Goal: Information Seeking & Learning: Learn about a topic

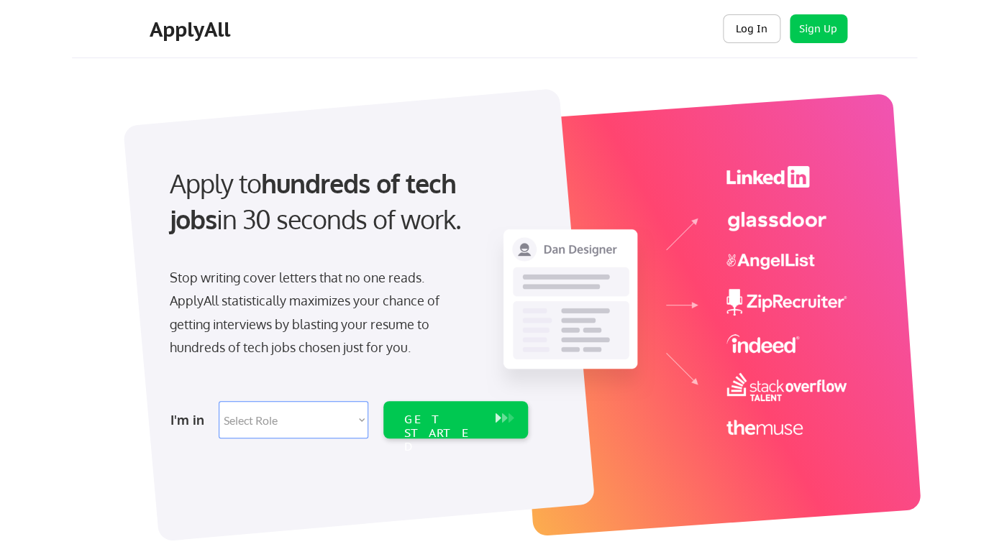
click at [737, 19] on button "Log In" at bounding box center [752, 28] width 58 height 29
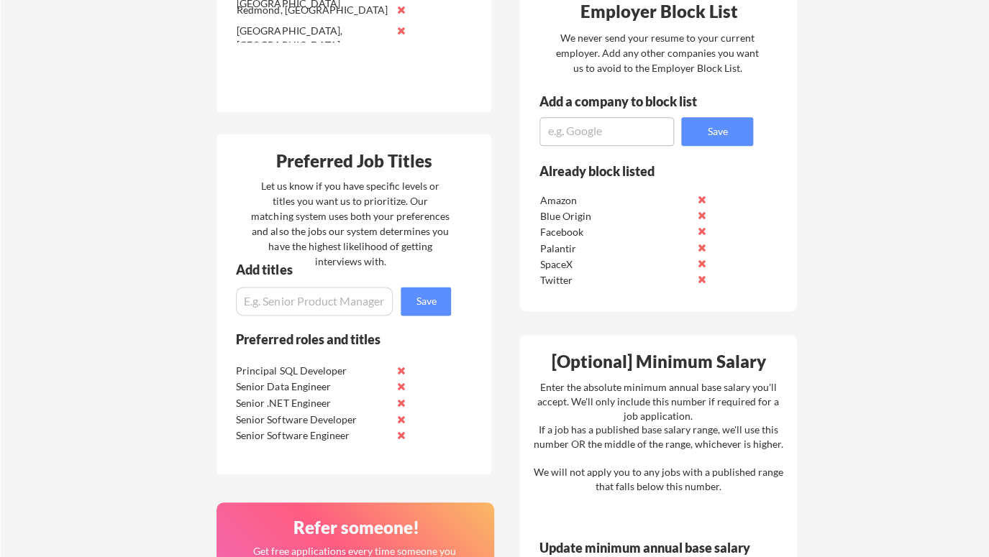
scroll to position [605, 0]
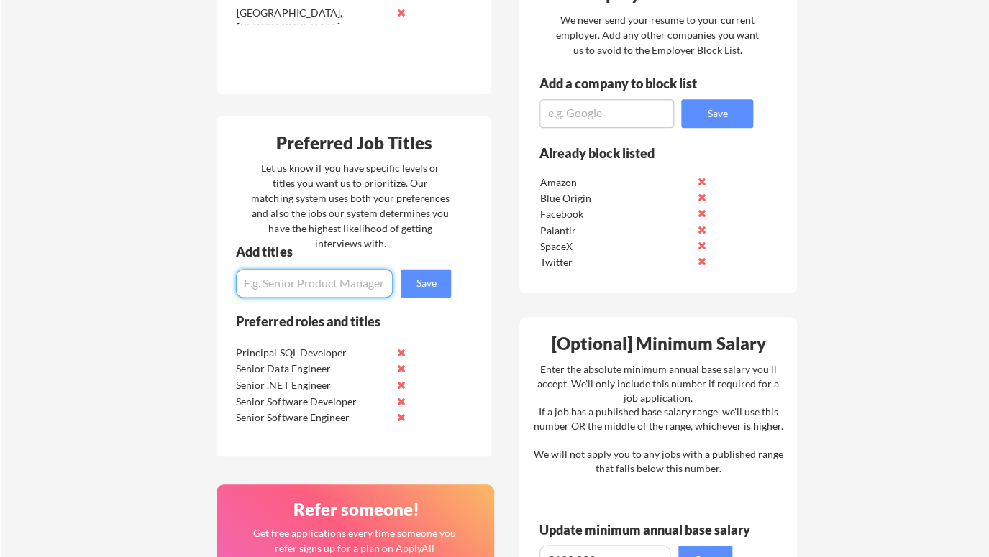
click at [312, 290] on input "input" at bounding box center [314, 283] width 157 height 29
type input "S"
type input "Full-Stack Developer"
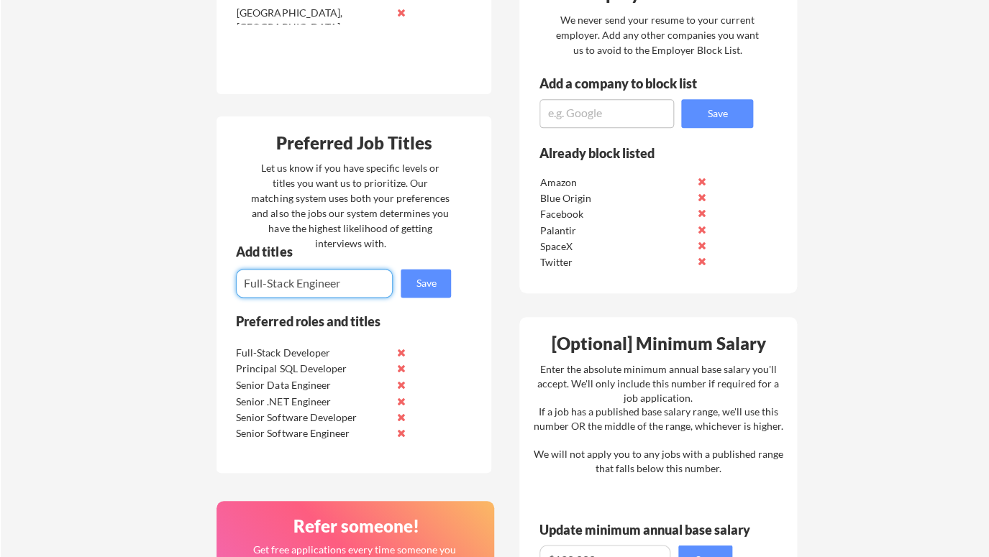
type input "Full-Stack Engineer"
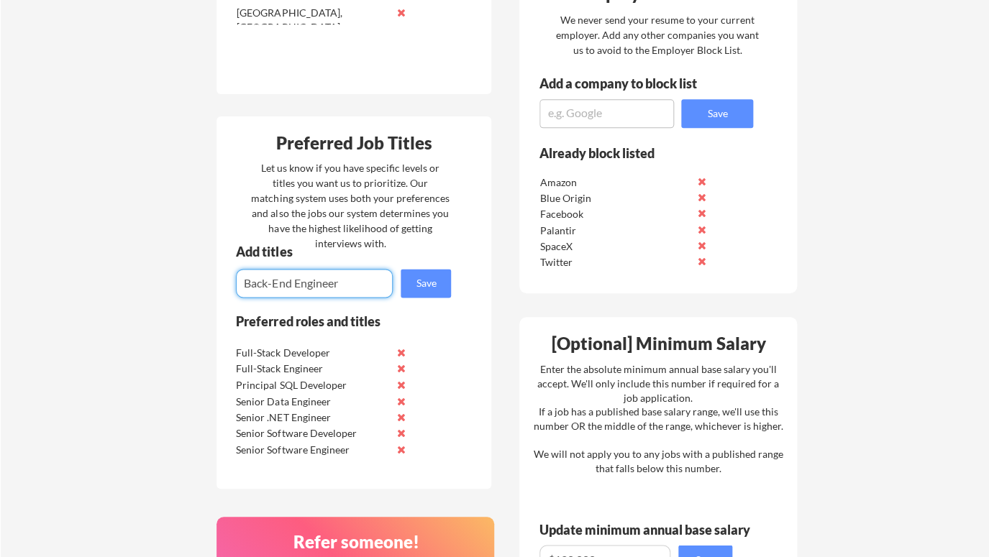
type input "Back-End Engineer"
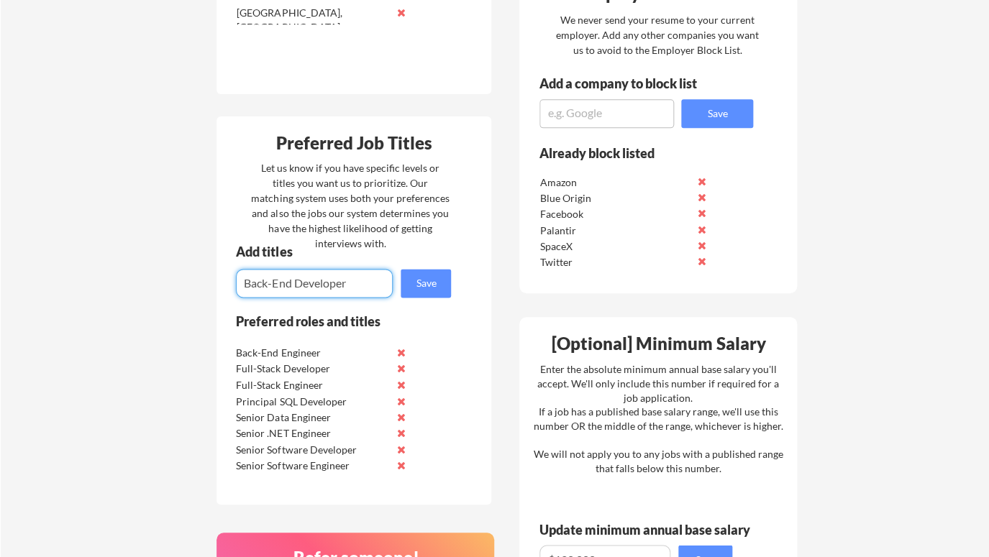
type input "Back-End Developer"
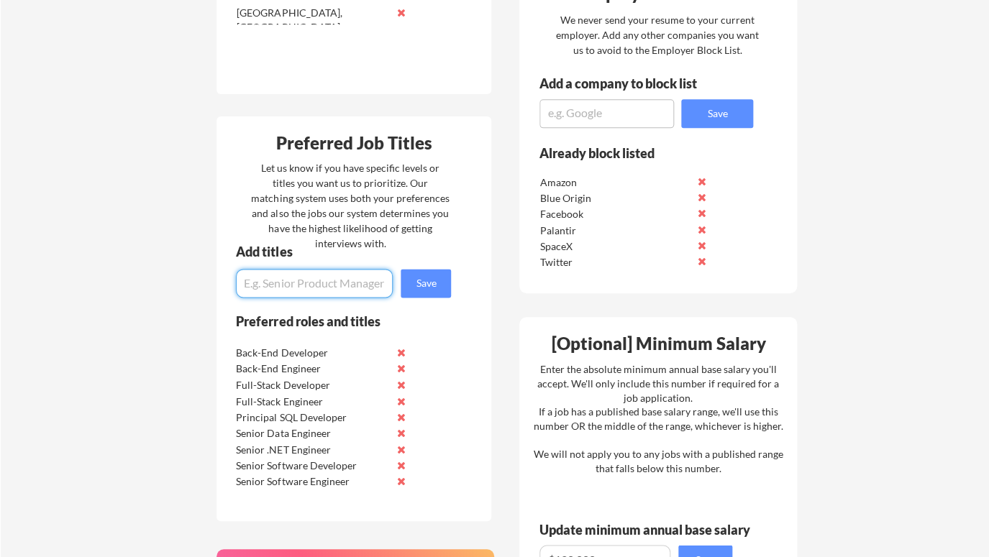
click at [285, 284] on input "input" at bounding box center [314, 283] width 157 height 29
type input "S"
click at [273, 286] on input "input" at bounding box center [314, 283] width 157 height 29
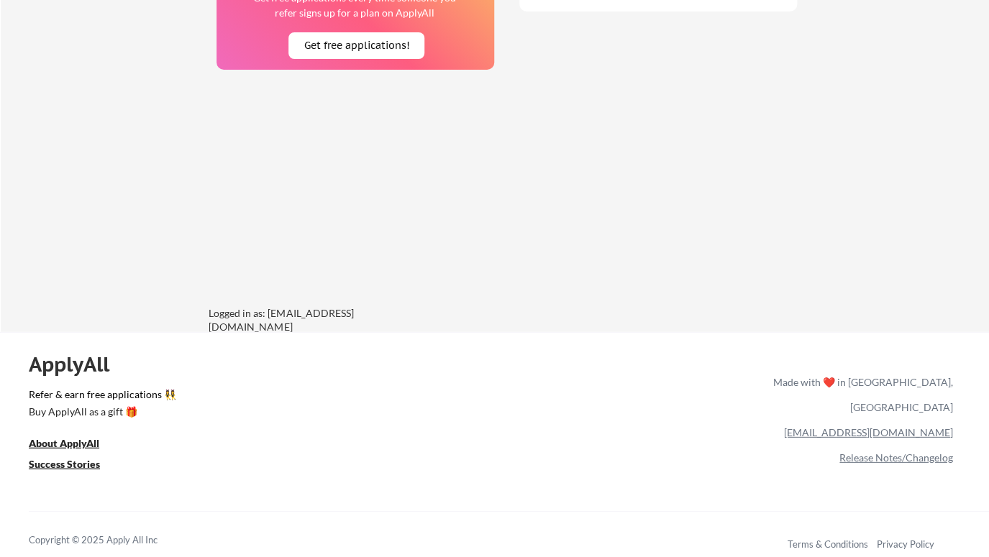
scroll to position [1210, 0]
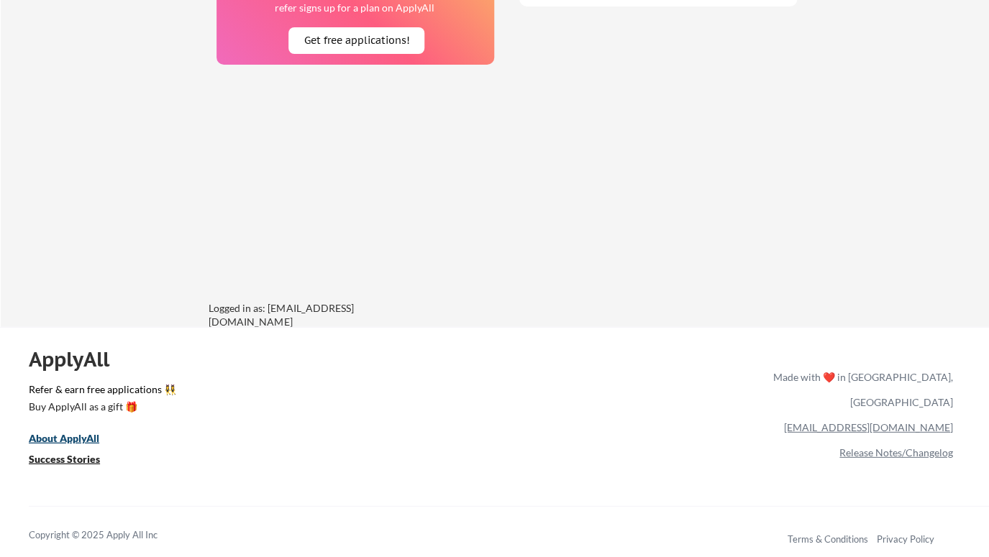
click at [75, 439] on u "About ApplyAll" at bounding box center [64, 438] width 70 height 12
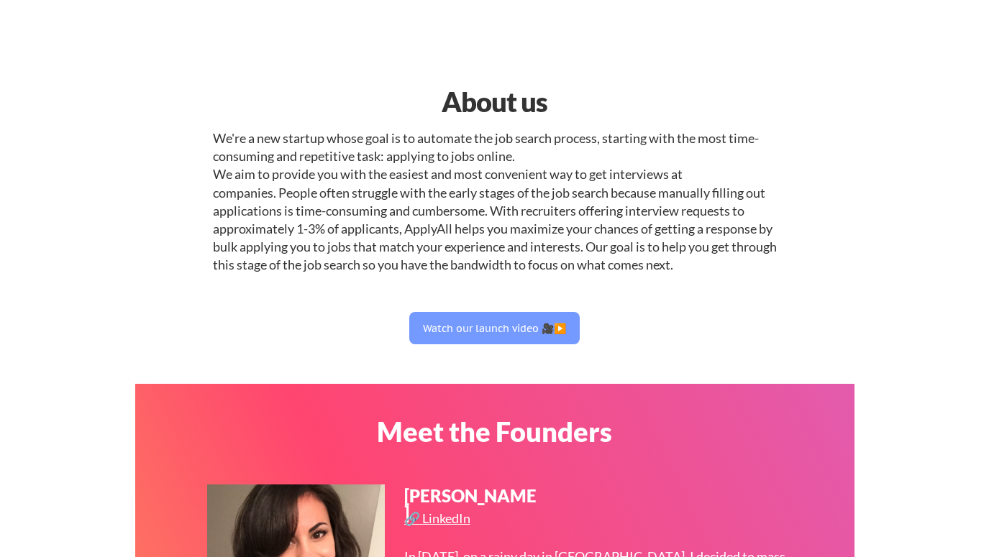
select select ""engineering""
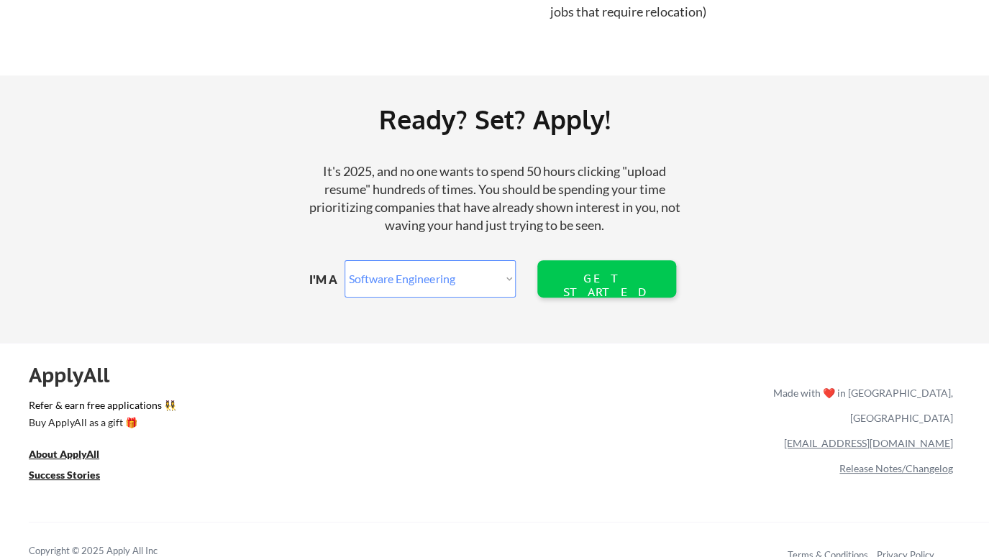
scroll to position [1682, 0]
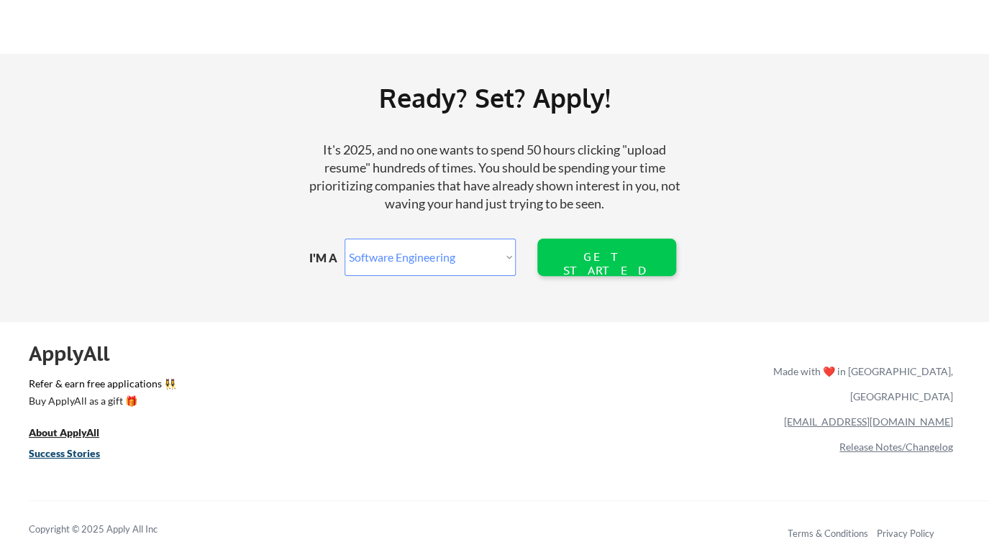
click at [83, 453] on u "Success Stories" at bounding box center [64, 453] width 71 height 12
